Goal: Task Accomplishment & Management: Use online tool/utility

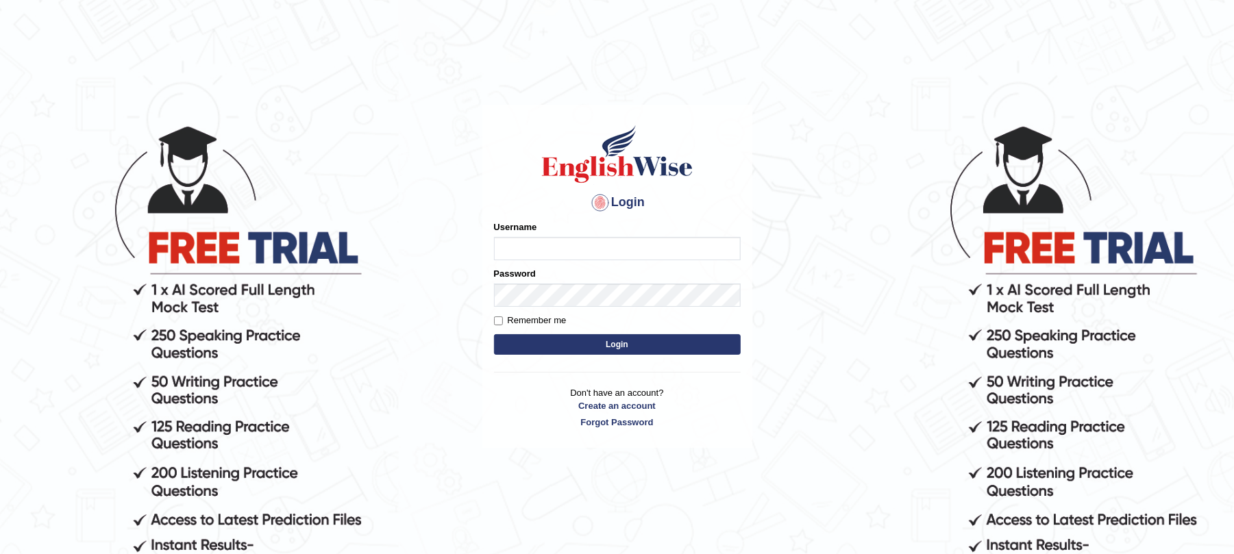
type input "9bands"
click at [553, 341] on button "Login" at bounding box center [617, 344] width 247 height 21
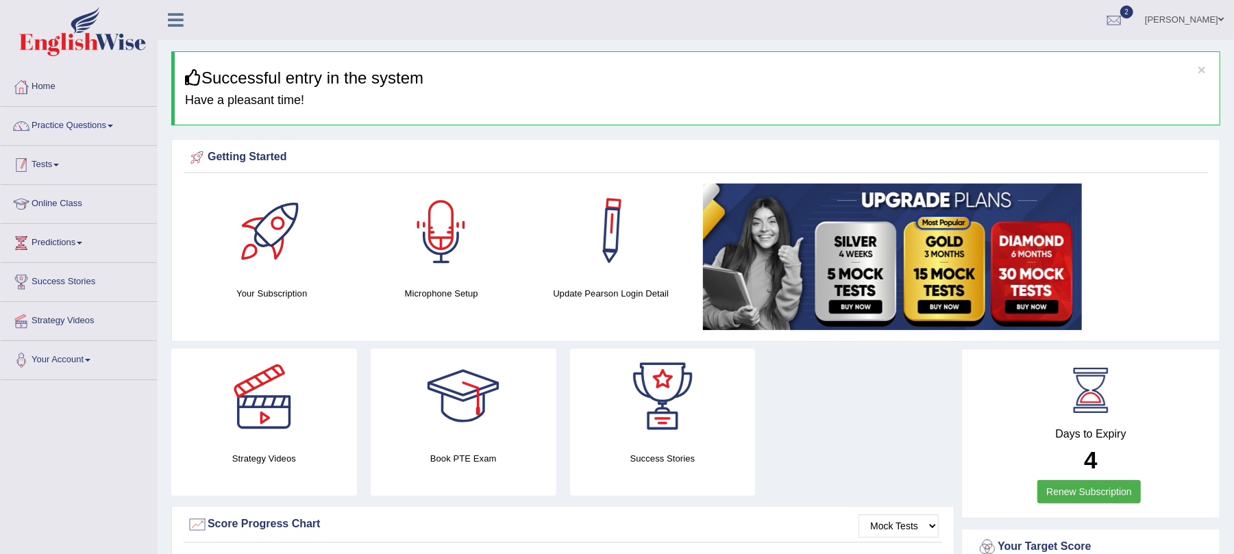
click at [45, 162] on link "Tests" at bounding box center [79, 163] width 156 height 34
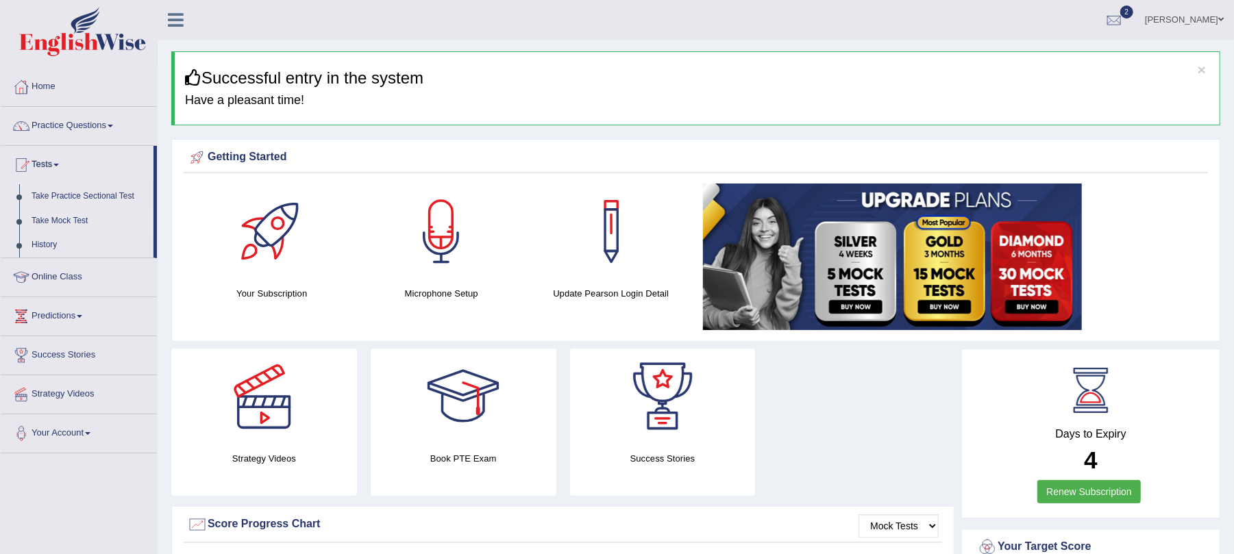
click at [61, 218] on link "Take Mock Test" at bounding box center [89, 221] width 128 height 25
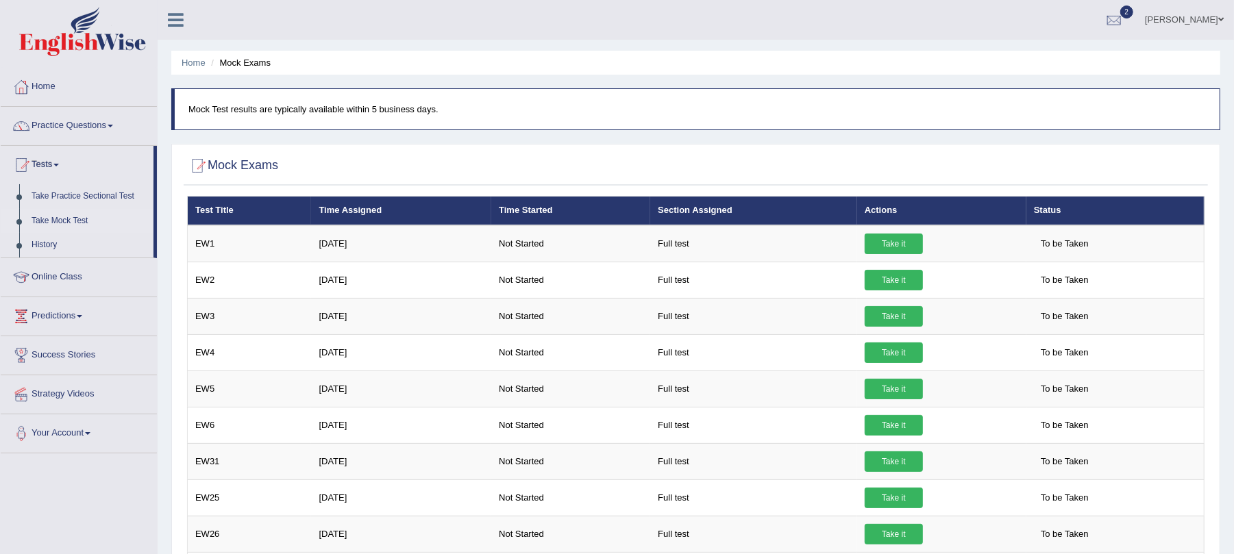
click at [50, 90] on link "Home" at bounding box center [79, 85] width 156 height 34
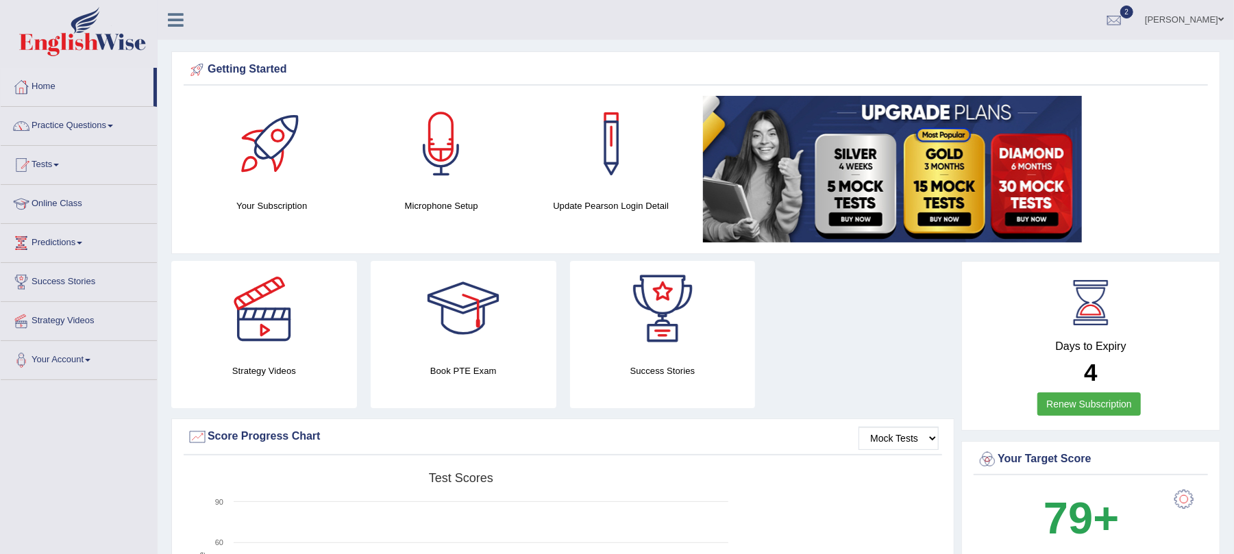
click at [48, 121] on link "Practice Questions" at bounding box center [79, 124] width 156 height 34
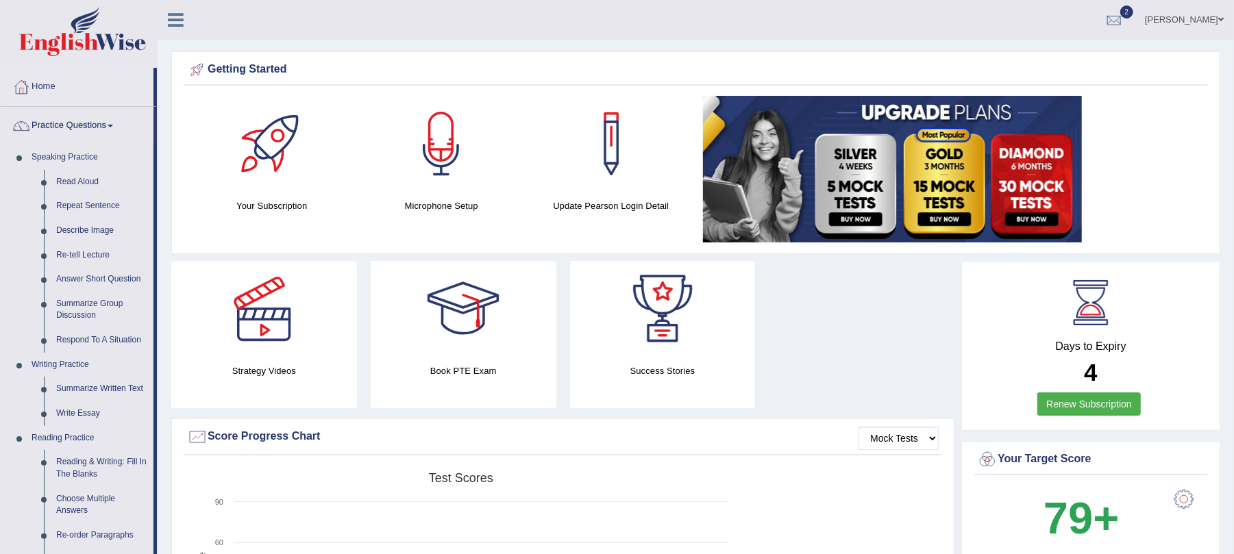
click at [82, 121] on link "Practice Questions" at bounding box center [77, 124] width 153 height 34
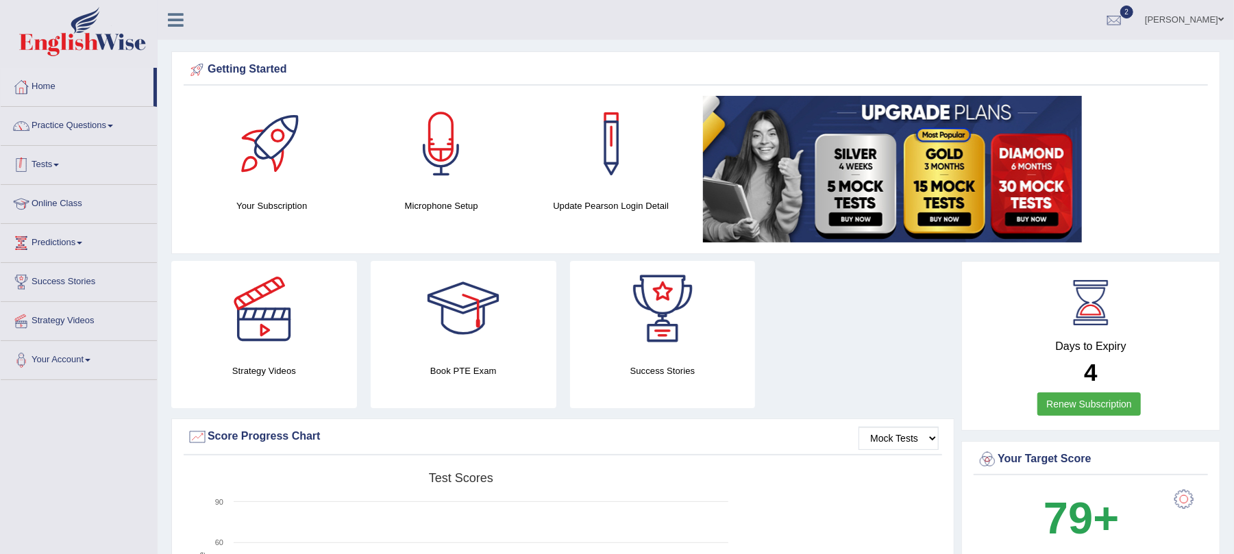
click at [36, 176] on link "Tests" at bounding box center [79, 163] width 156 height 34
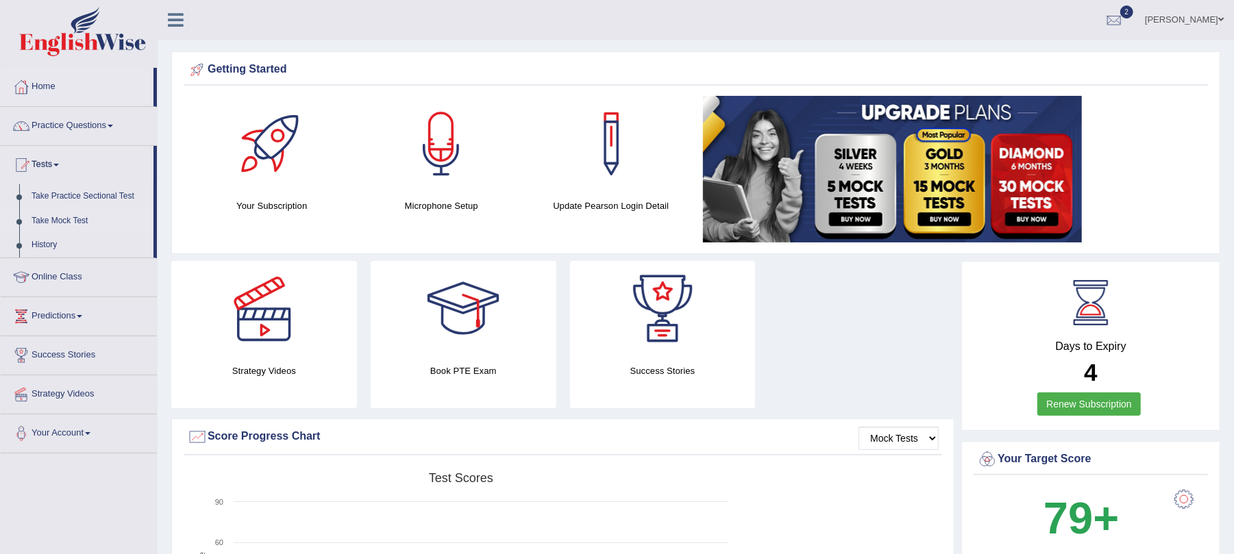
click at [49, 217] on link "Take Mock Test" at bounding box center [89, 221] width 128 height 25
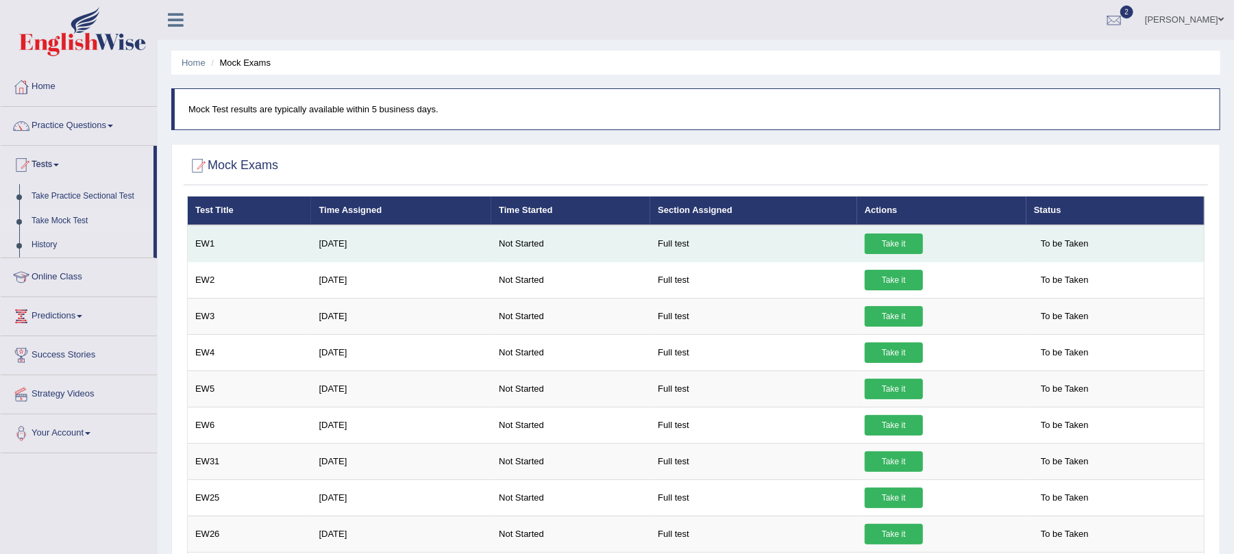
click at [910, 245] on link "Take it" at bounding box center [893, 244] width 58 height 21
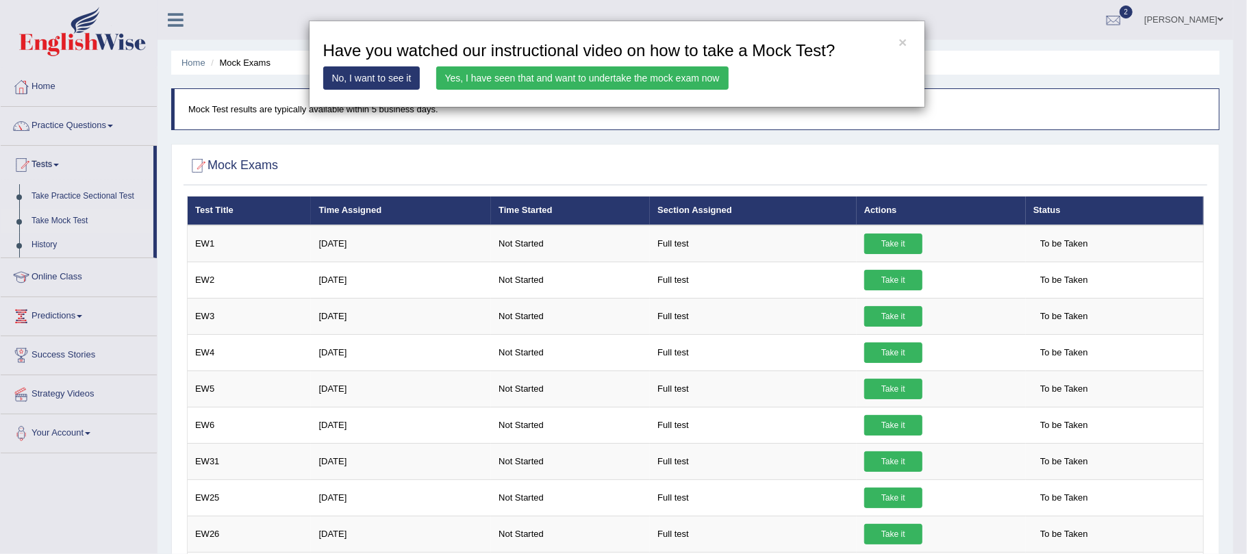
click at [559, 79] on link "Yes, I have seen that and want to undertake the mock exam now" at bounding box center [582, 77] width 292 height 23
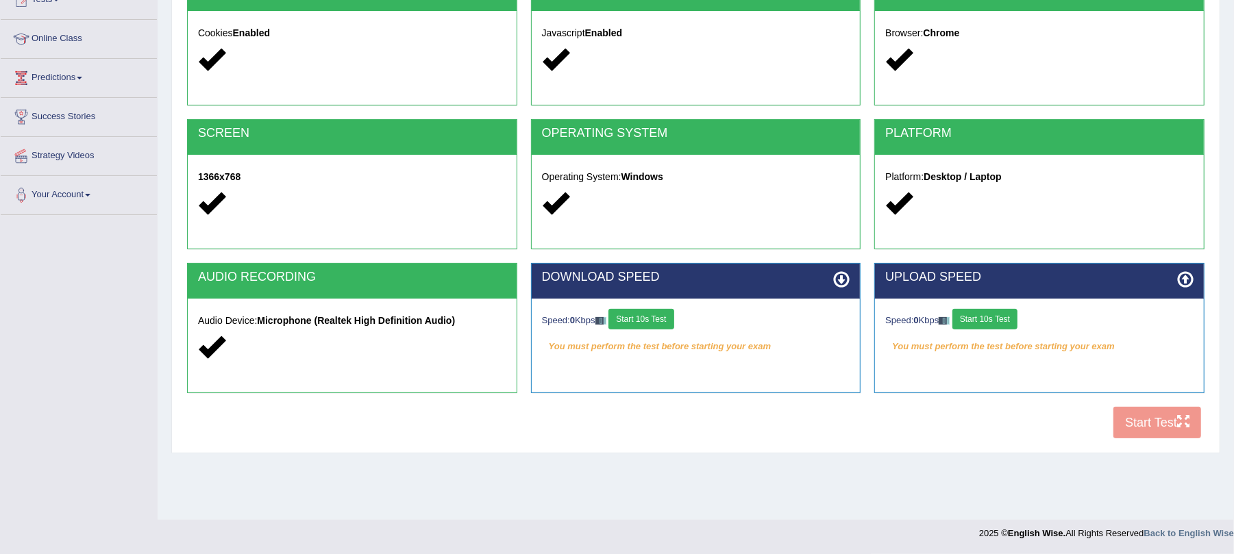
click at [650, 329] on button "Start 10s Test" at bounding box center [640, 319] width 65 height 21
click at [662, 321] on button "Start 10s Test" at bounding box center [660, 319] width 65 height 21
click at [990, 316] on button "Start 10s Test" at bounding box center [984, 319] width 65 height 21
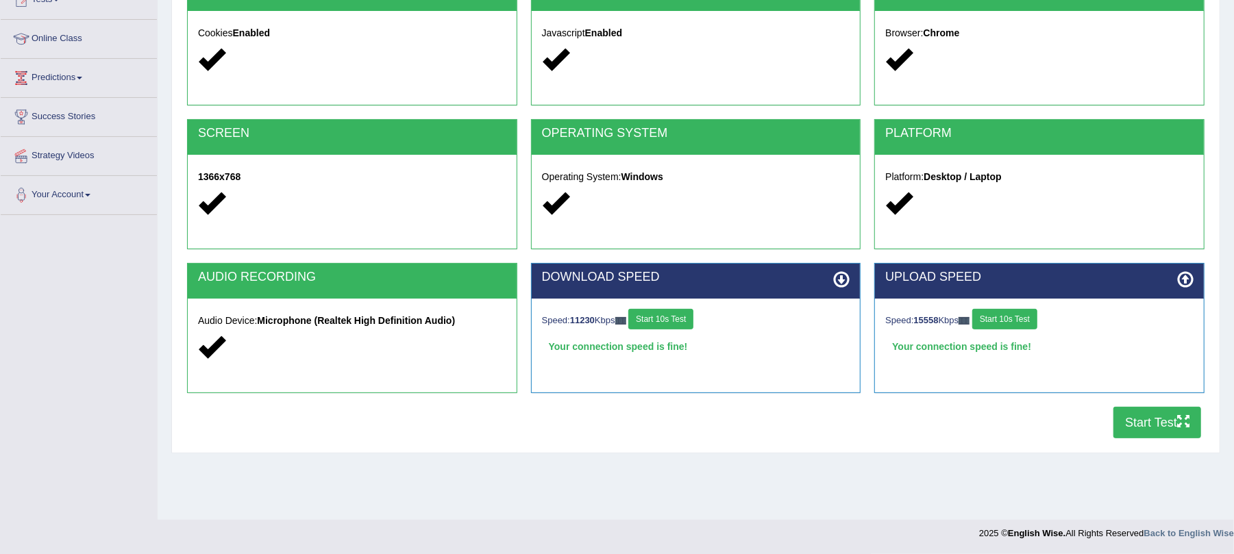
click at [1130, 414] on button "Start Test" at bounding box center [1157, 423] width 88 height 32
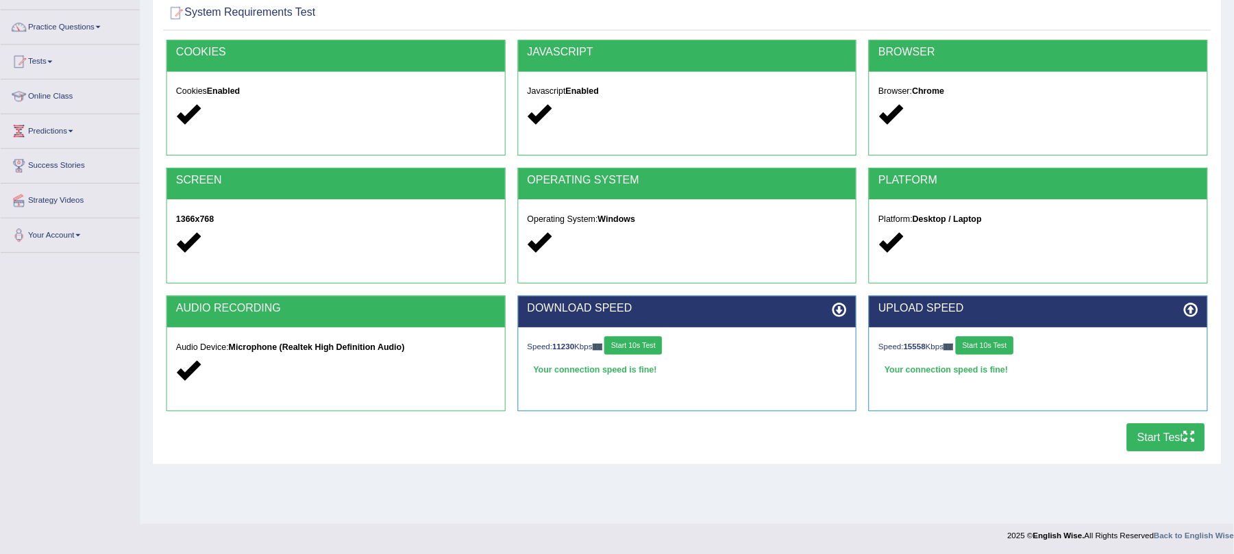
scroll to position [96, 0]
